Goal: Information Seeking & Learning: Find specific fact

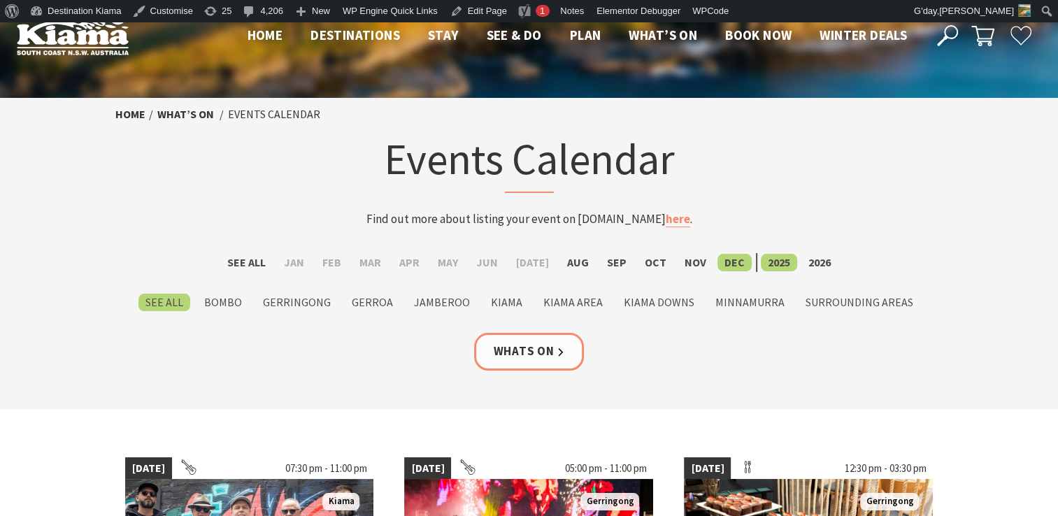
click at [947, 29] on icon at bounding box center [947, 35] width 21 height 21
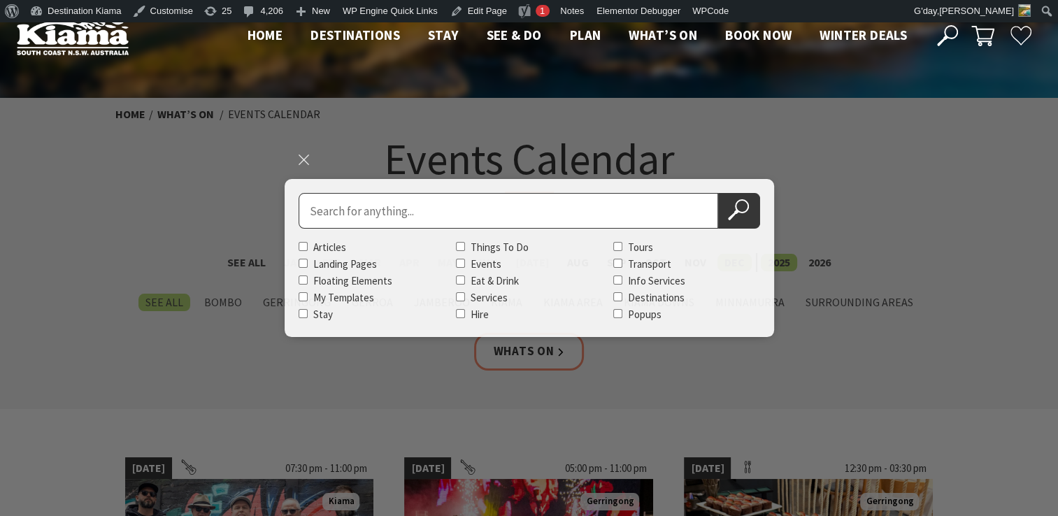
paste input "Destination Kiama funding has been awarded):"
type input "Destination Kiama funding has been awarded"
click at [718, 193] on button "Search Now" at bounding box center [739, 211] width 42 height 36
